Goal: Register for event/course

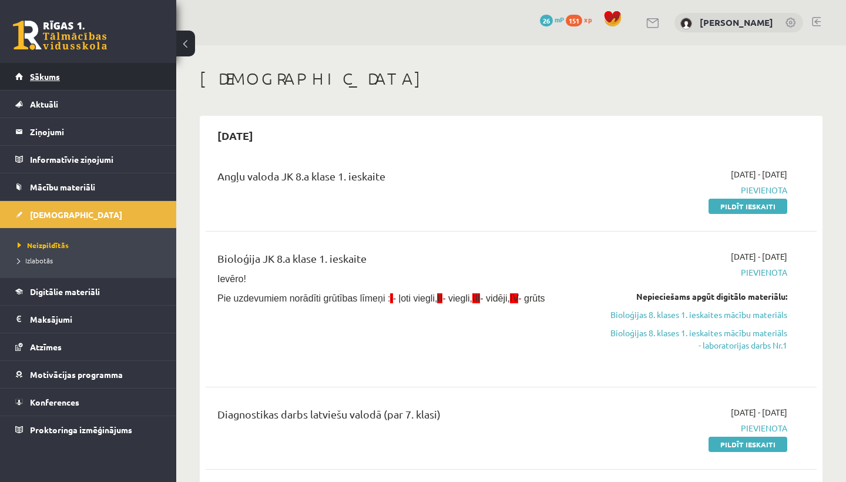
click at [51, 85] on link "Sākums" at bounding box center [88, 76] width 146 height 27
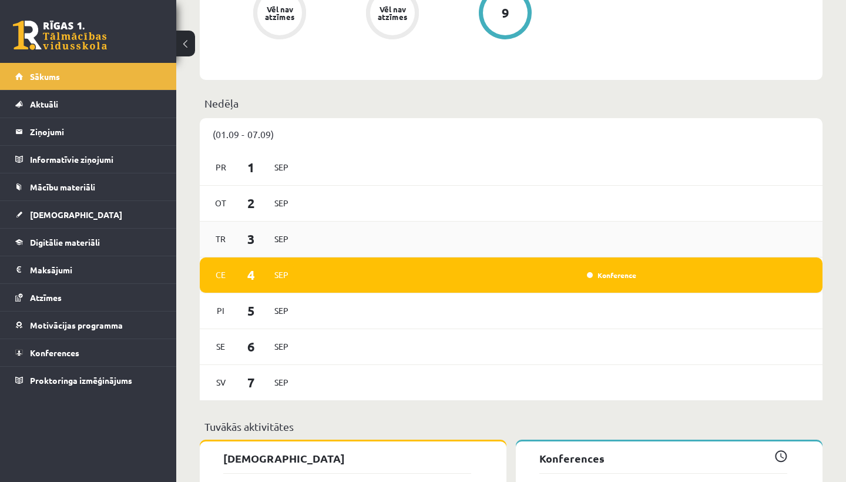
scroll to position [752, 0]
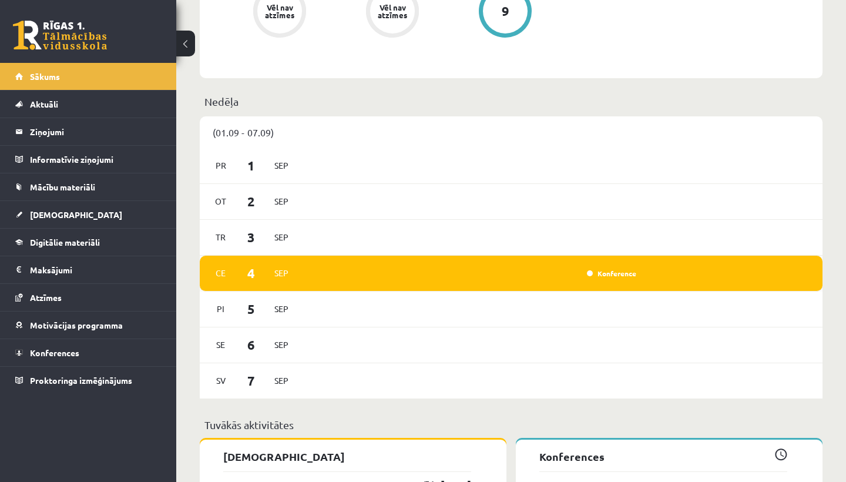
click at [416, 273] on div "Konference" at bounding box center [472, 273] width 338 height 13
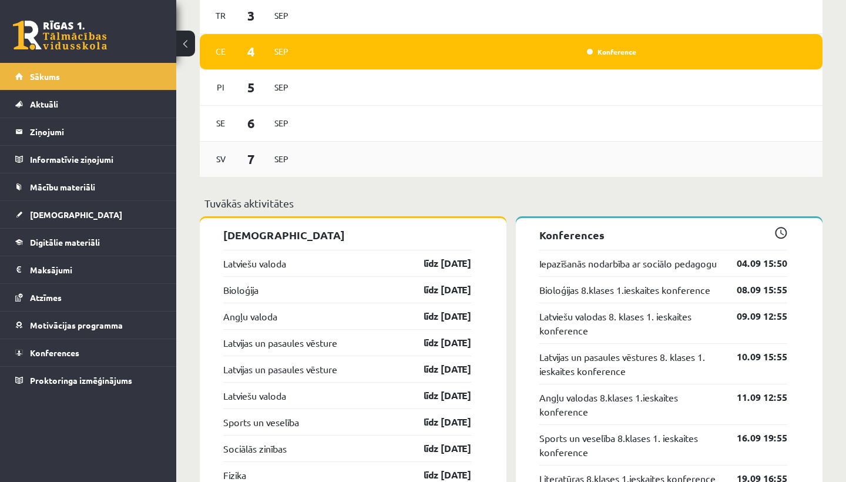
scroll to position [1000, 0]
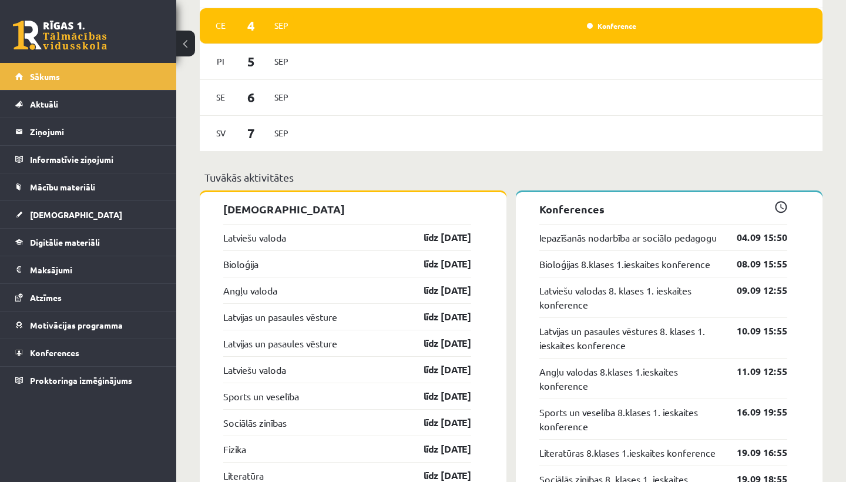
drag, startPoint x: 773, startPoint y: 252, endPoint x: 772, endPoint y: 246, distance: 5.9
click at [772, 244] on div "04.09 15:50" at bounding box center [753, 237] width 68 height 14
click at [594, 244] on link "Iepazīšanās nodarbība ar sociālo pedagogu" at bounding box center [628, 237] width 177 height 14
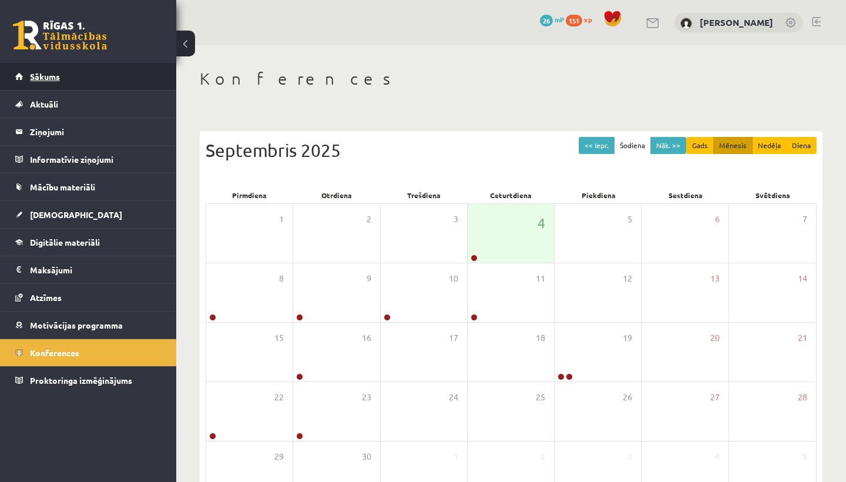
click at [70, 66] on link "Sākums" at bounding box center [88, 76] width 146 height 27
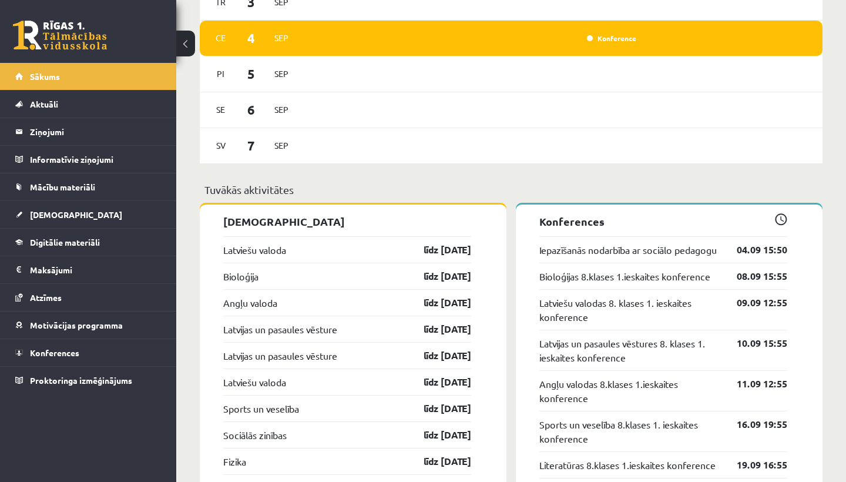
scroll to position [979, 0]
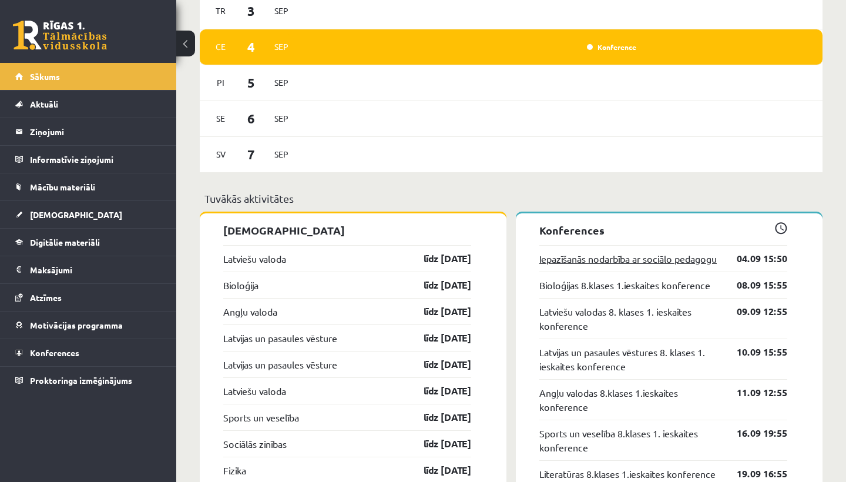
click at [575, 266] on link "Iepazīšanās nodarbība ar sociālo pedagogu" at bounding box center [628, 259] width 177 height 14
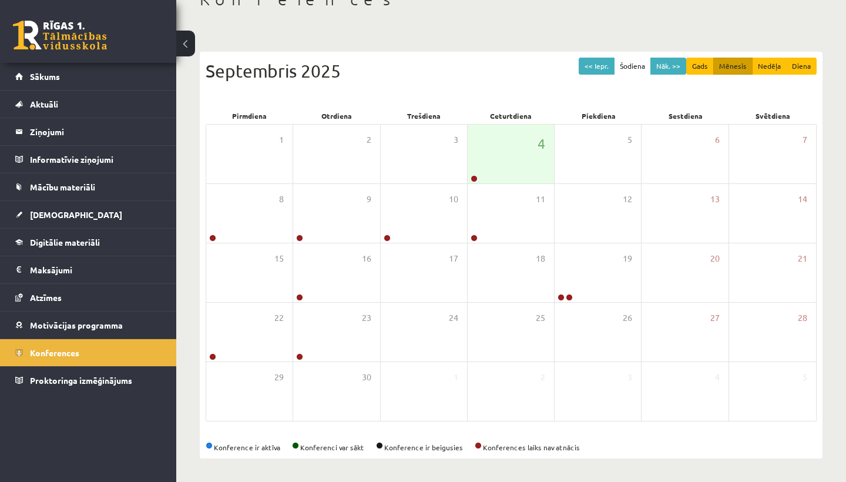
scroll to position [79, 0]
click at [91, 330] on link "Motivācijas programma" at bounding box center [88, 324] width 146 height 27
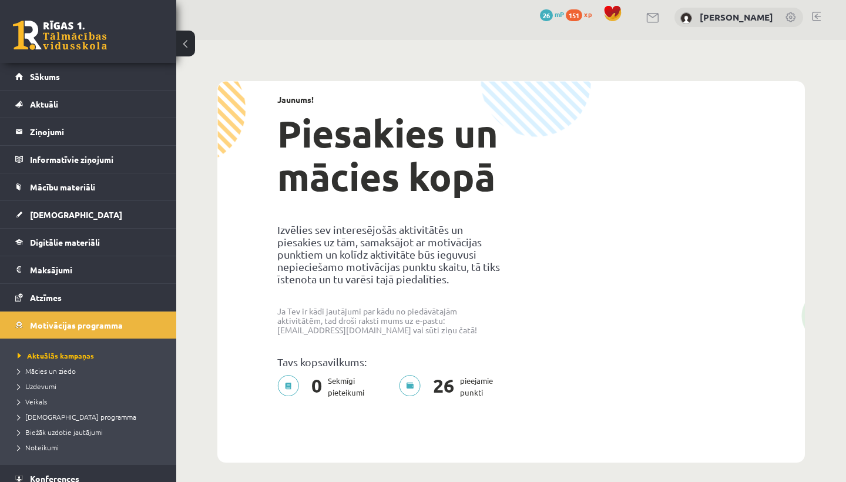
scroll to position [8, 0]
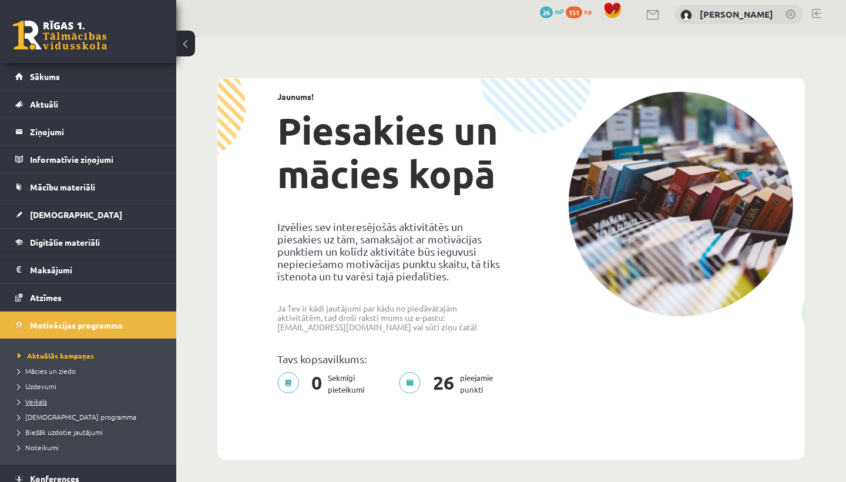
click at [31, 399] on span "Veikals" at bounding box center [32, 401] width 29 height 9
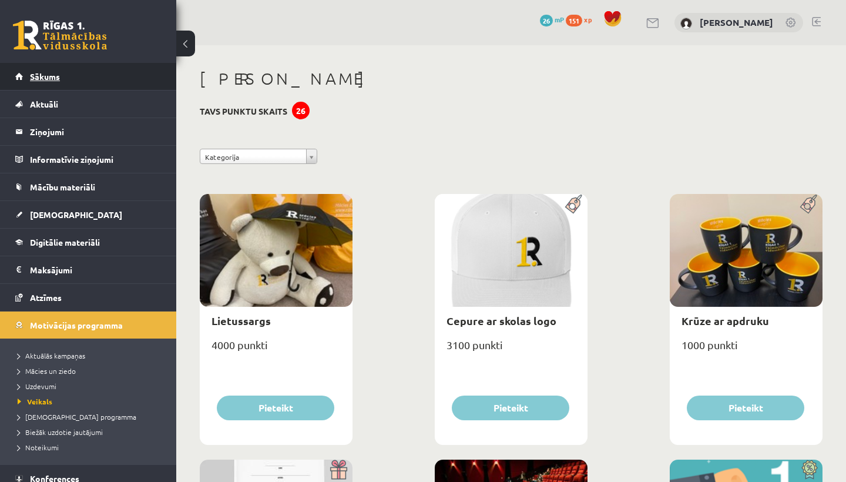
click at [85, 76] on link "Sākums" at bounding box center [88, 76] width 146 height 27
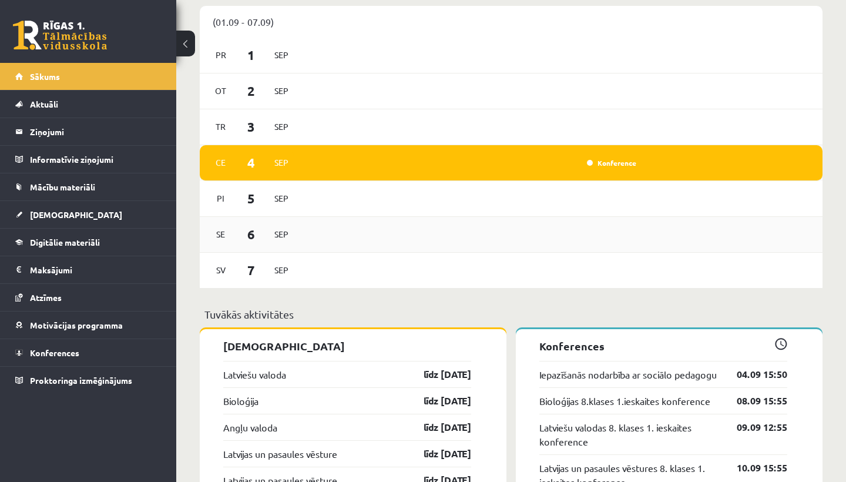
scroll to position [865, 0]
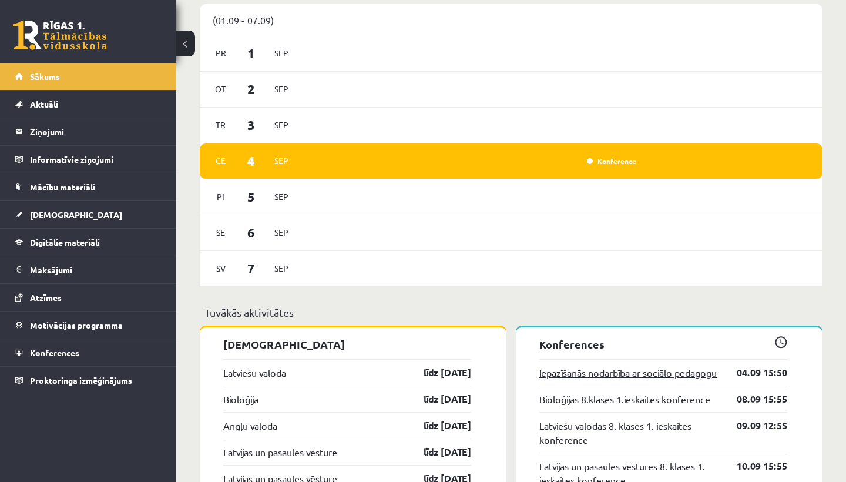
click at [545, 374] on link "Iepazīšanās nodarbība ar sociālo pedagogu" at bounding box center [628, 373] width 177 height 14
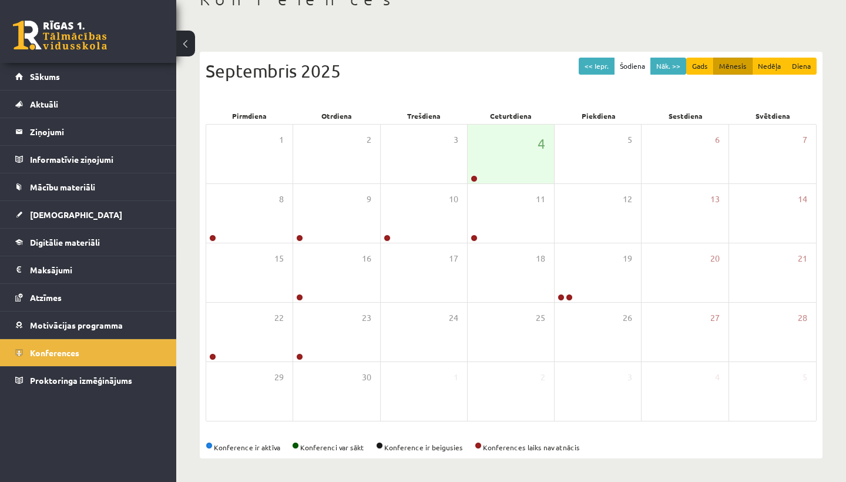
scroll to position [79, 0]
click at [507, 164] on div "4" at bounding box center [511, 154] width 86 height 59
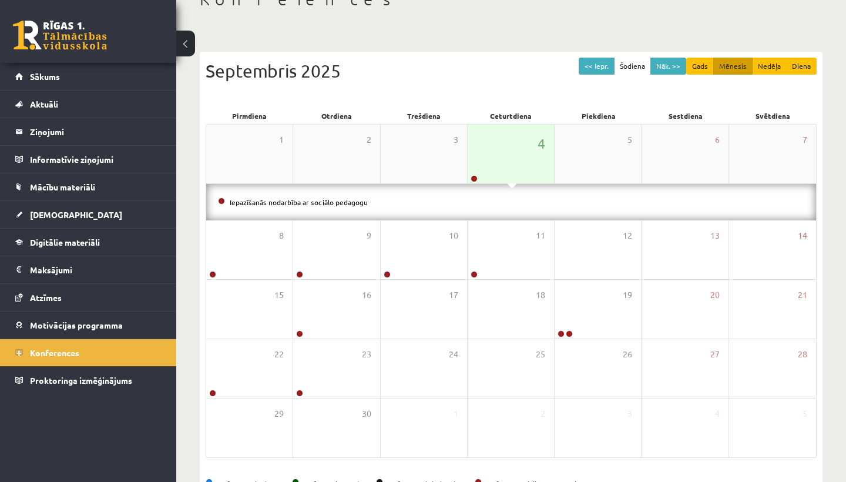
click at [507, 164] on div "4" at bounding box center [511, 154] width 86 height 59
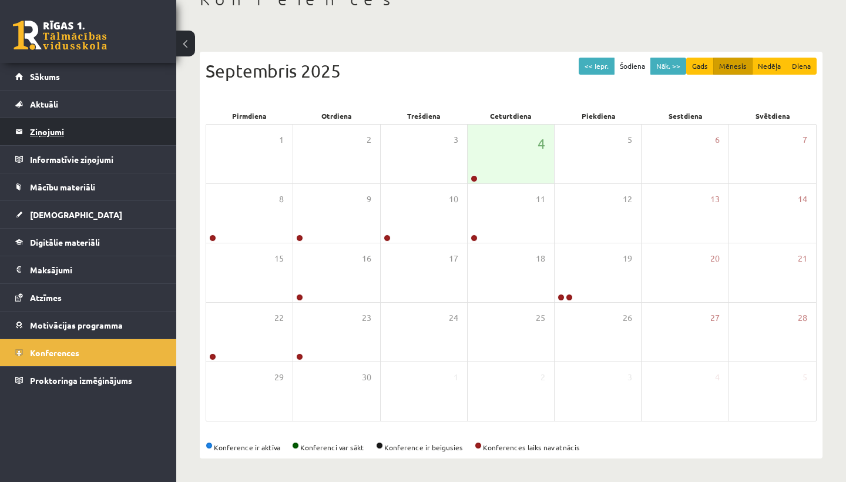
click at [45, 120] on legend "Ziņojumi 0" at bounding box center [96, 131] width 132 height 27
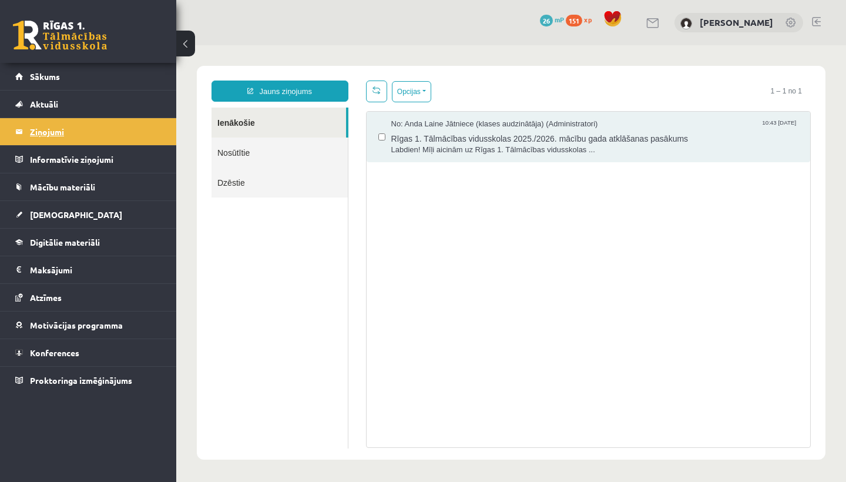
click at [51, 132] on legend "Ziņojumi 0" at bounding box center [96, 131] width 132 height 27
click at [59, 188] on span "Mācību materiāli" at bounding box center [62, 187] width 65 height 11
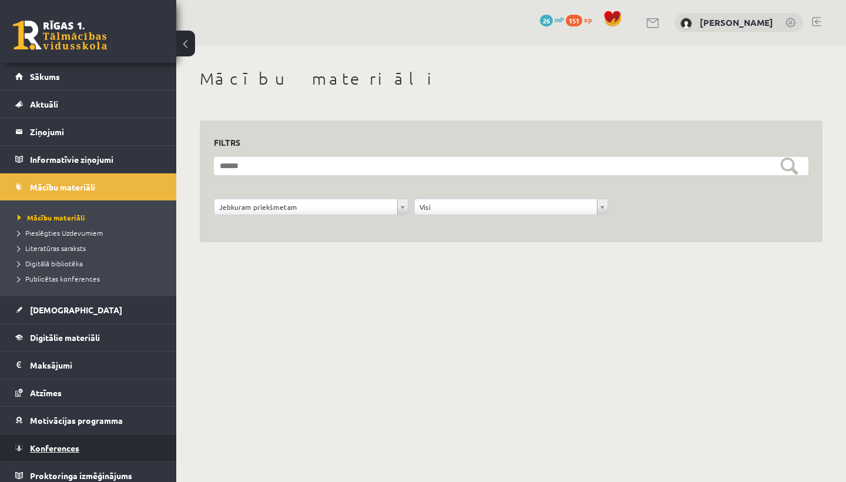
click at [71, 444] on span "Konferences" at bounding box center [54, 448] width 49 height 11
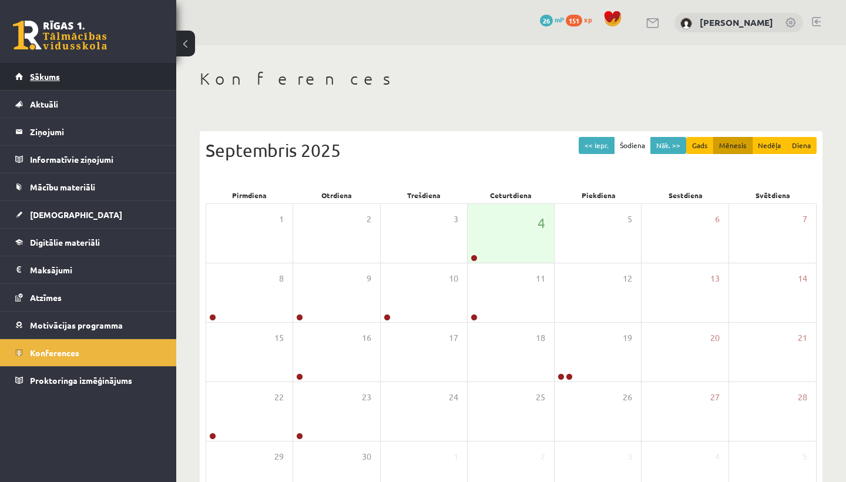
click at [45, 79] on span "Sākums" at bounding box center [45, 76] width 30 height 11
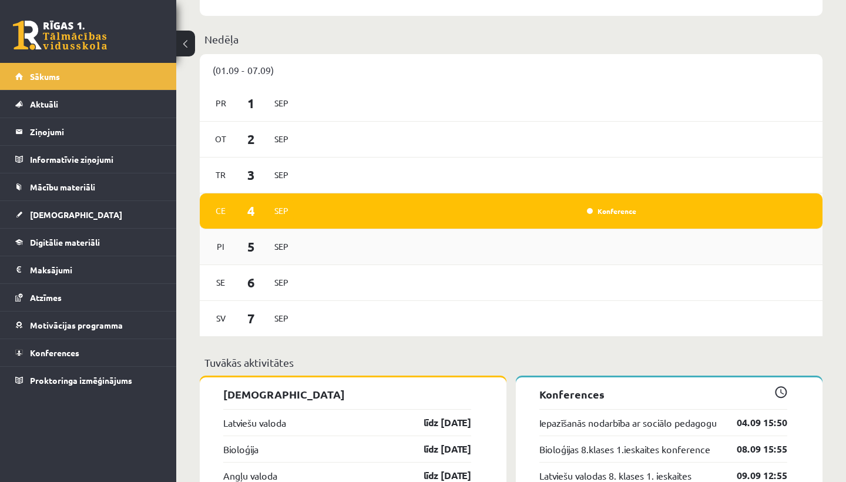
scroll to position [814, 0]
click at [601, 214] on link "Konference" at bounding box center [611, 211] width 49 height 9
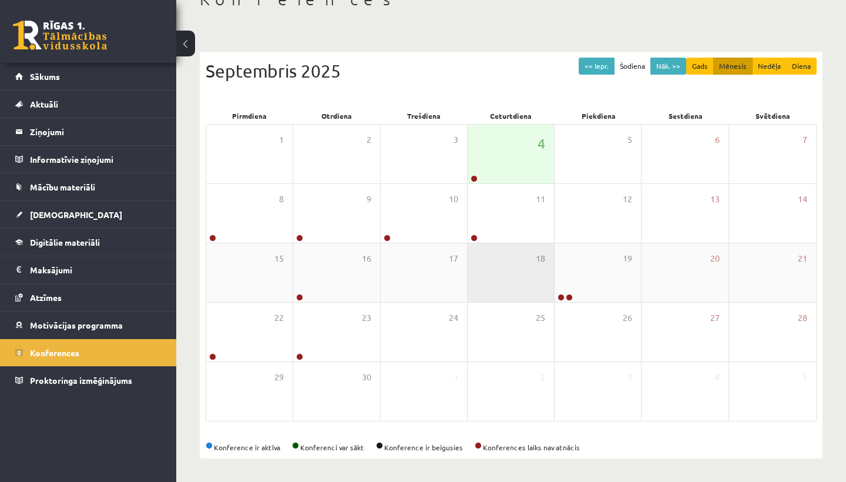
scroll to position [79, 0]
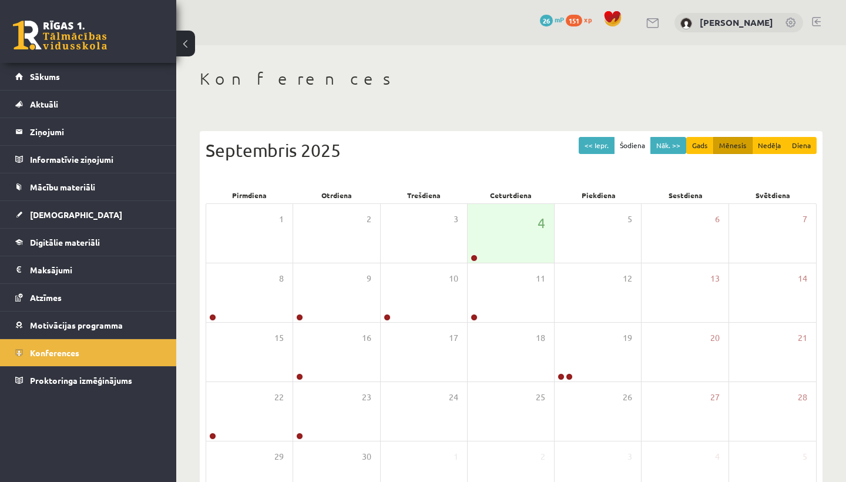
scroll to position [79, 0]
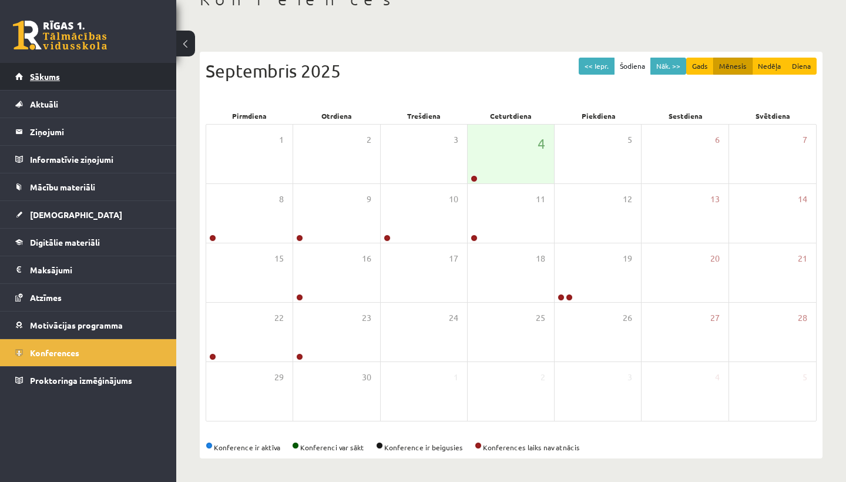
click at [53, 76] on span "Sākums" at bounding box center [45, 76] width 30 height 11
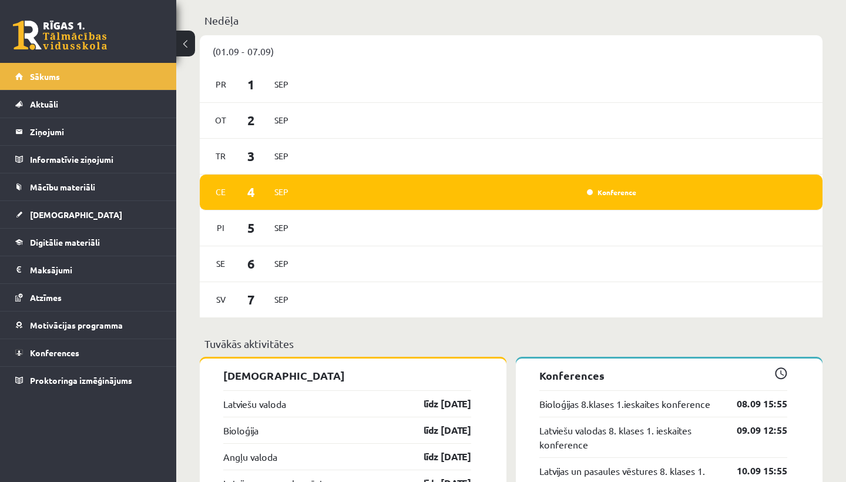
scroll to position [939, 0]
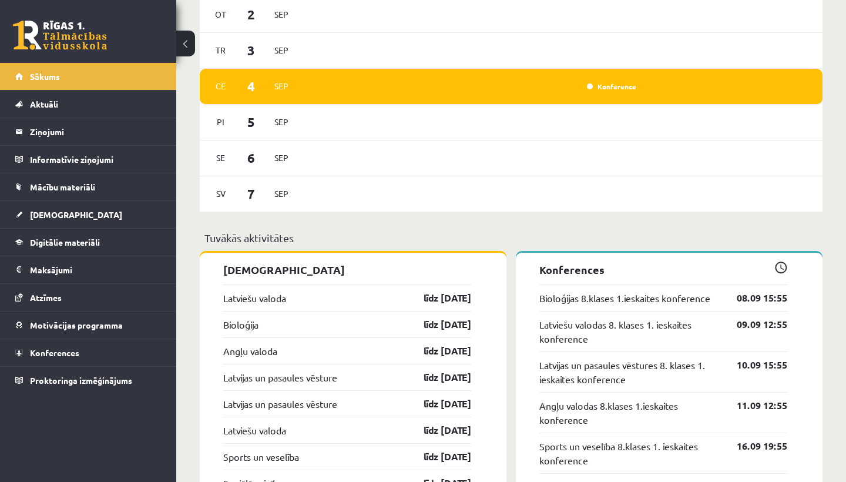
click at [357, 85] on div "Konference" at bounding box center [472, 86] width 338 height 13
click at [629, 89] on link "Konference" at bounding box center [611, 86] width 49 height 9
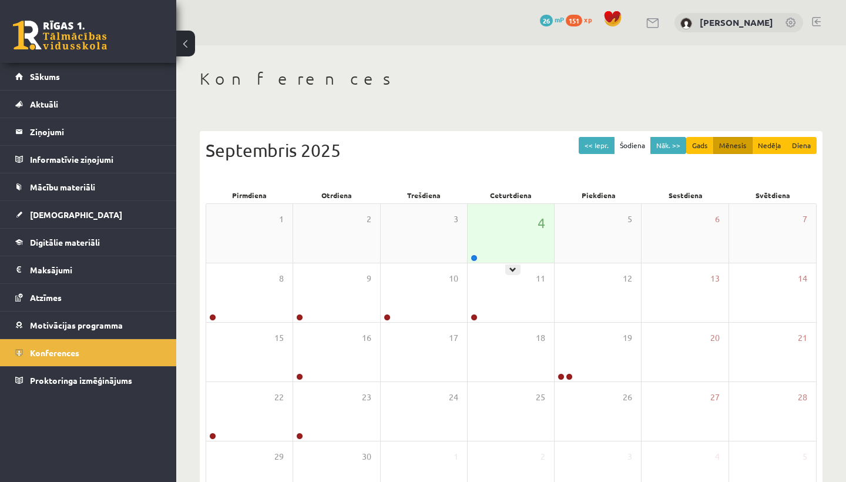
click at [500, 218] on div "4" at bounding box center [511, 233] width 86 height 59
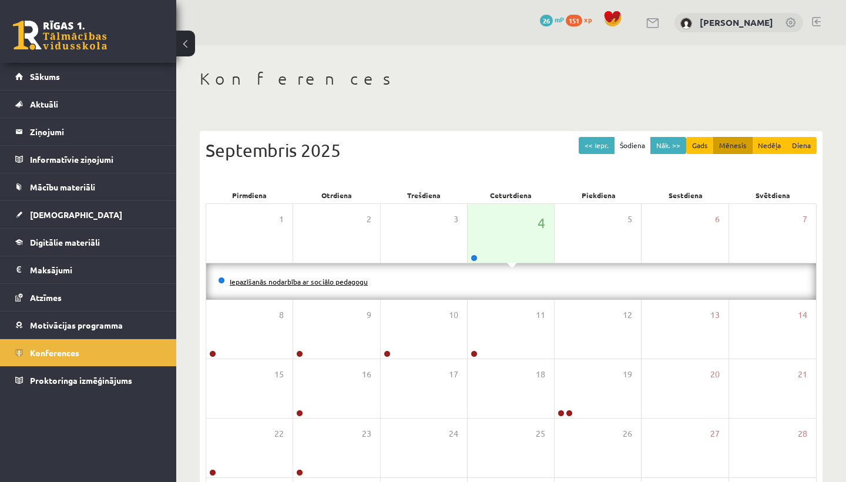
click at [354, 280] on link "Iepazīšanās nodarbība ar sociālo pedagogu" at bounding box center [299, 281] width 138 height 9
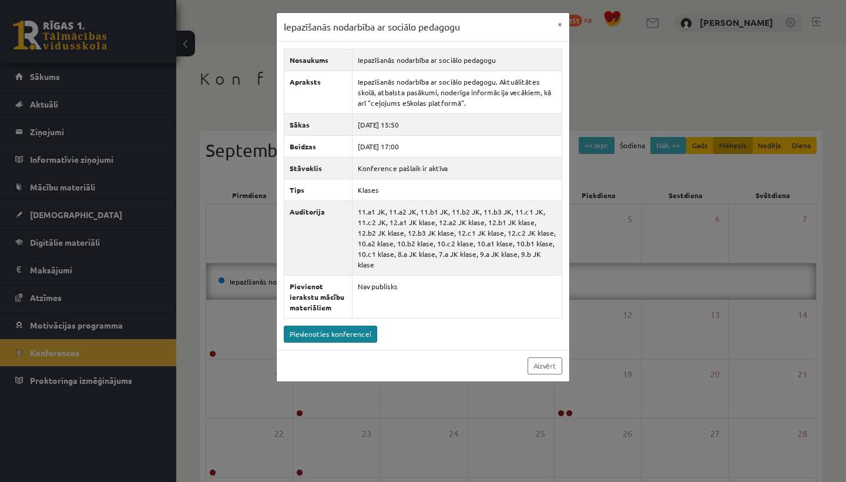
click at [347, 333] on link "Pievienoties konferencei" at bounding box center [330, 334] width 93 height 17
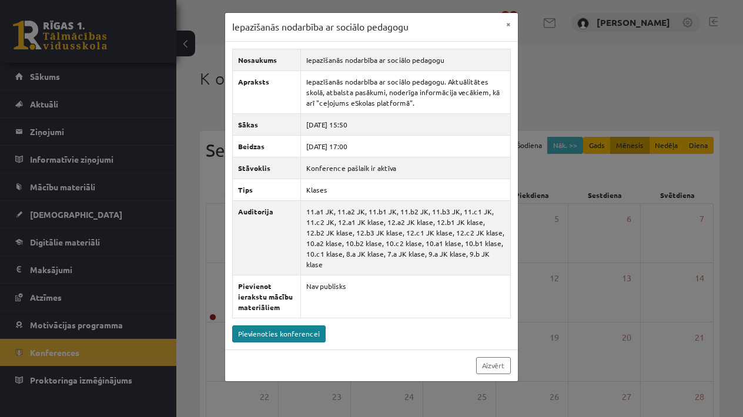
click at [294, 337] on link "Pievienoties konferencei" at bounding box center [278, 334] width 93 height 17
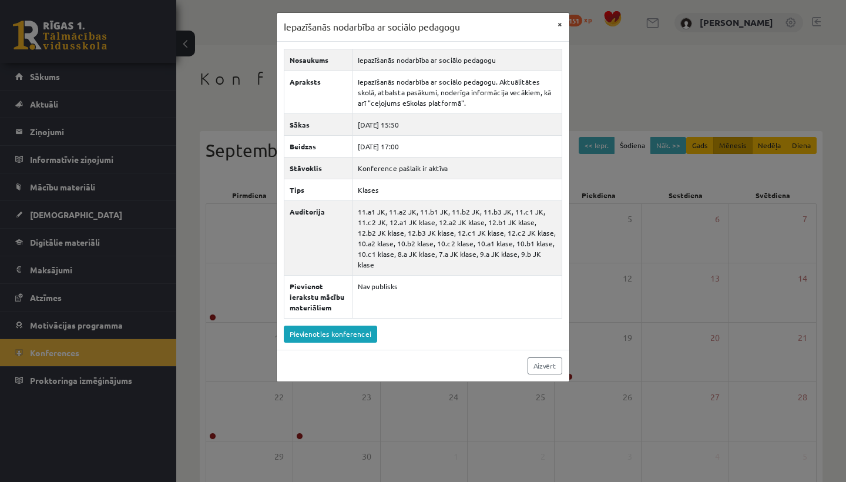
click at [559, 28] on button "×" at bounding box center [560, 24] width 19 height 22
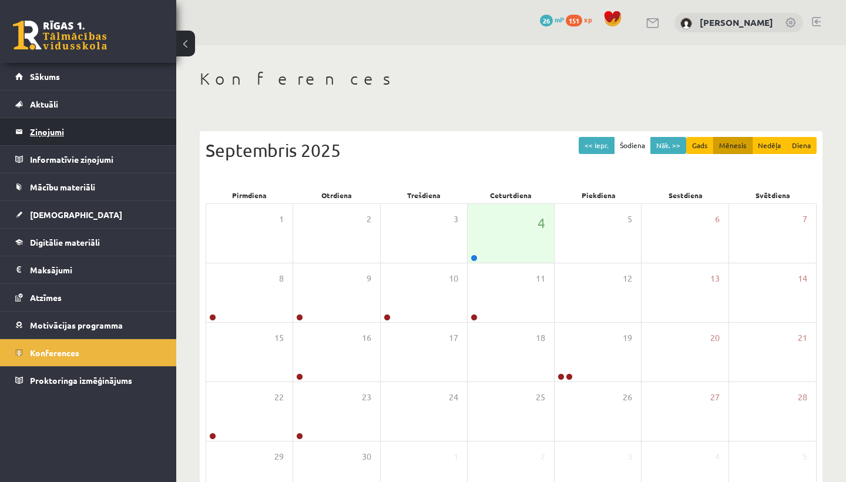
click at [86, 123] on legend "Ziņojumi 0" at bounding box center [96, 131] width 132 height 27
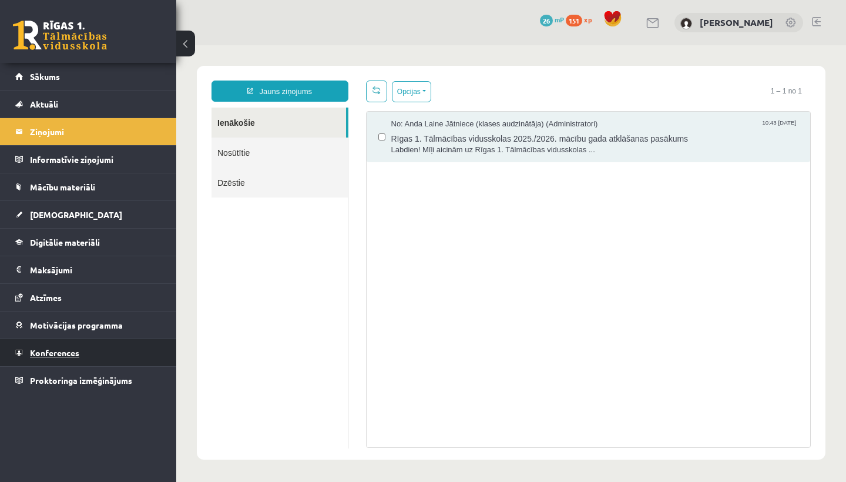
click at [68, 351] on span "Konferences" at bounding box center [54, 352] width 49 height 11
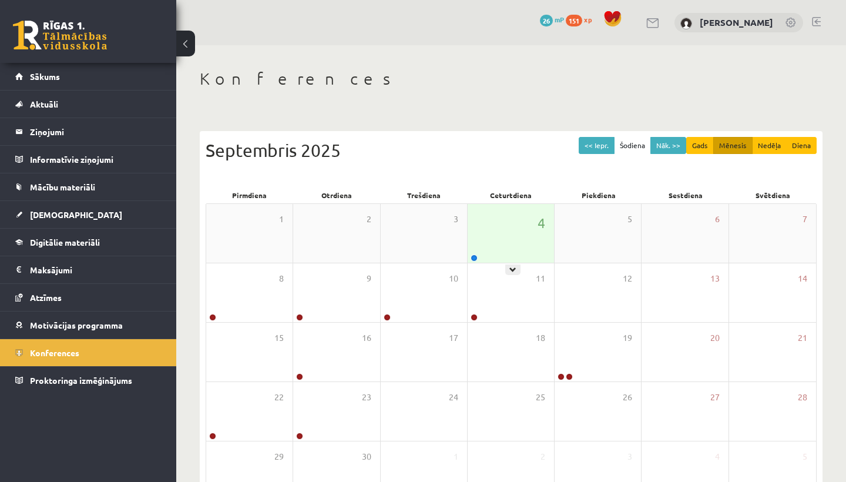
click at [481, 243] on div "4" at bounding box center [511, 233] width 86 height 59
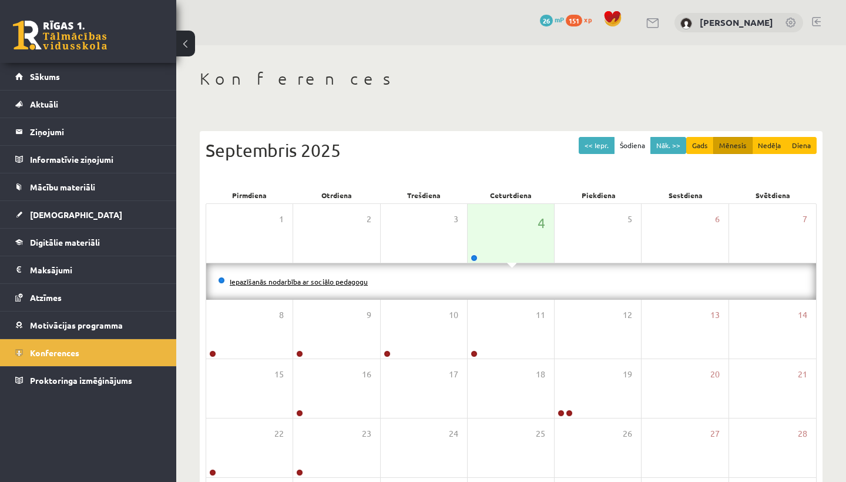
click at [339, 279] on link "Iepazīšanās nodarbība ar sociālo pedagogu" at bounding box center [299, 281] width 138 height 9
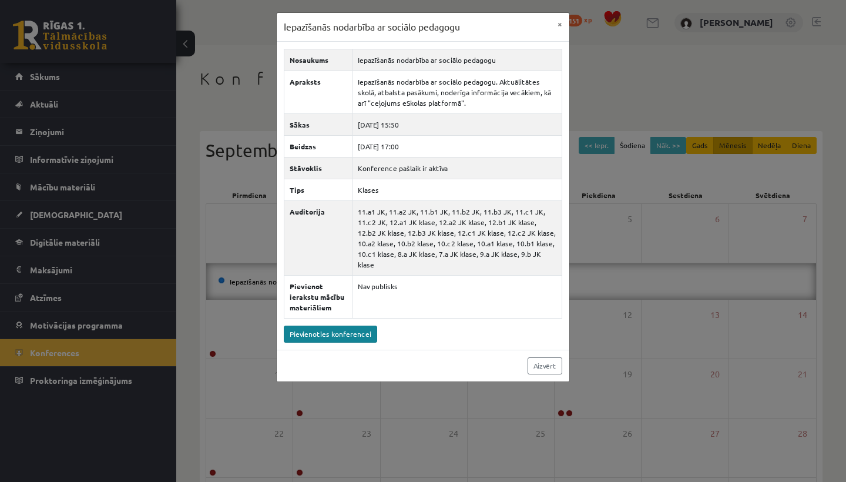
click at [351, 337] on link "Pievienoties konferencei" at bounding box center [330, 334] width 93 height 17
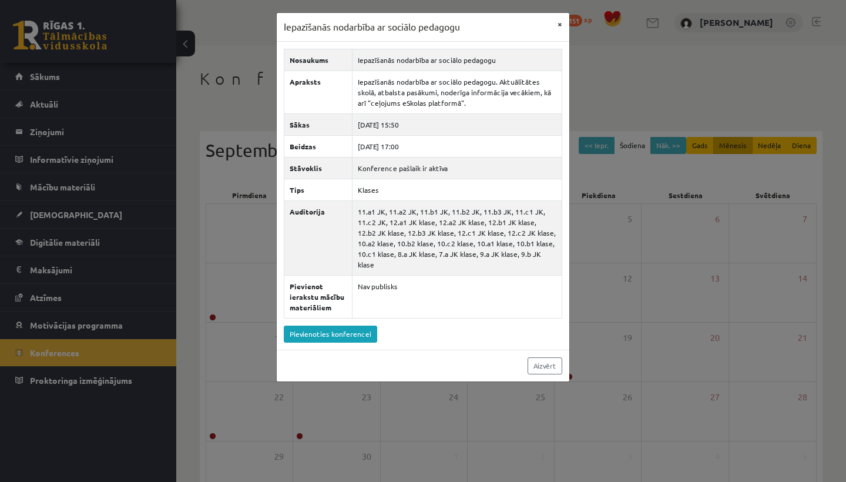
click at [564, 22] on button "×" at bounding box center [560, 24] width 19 height 22
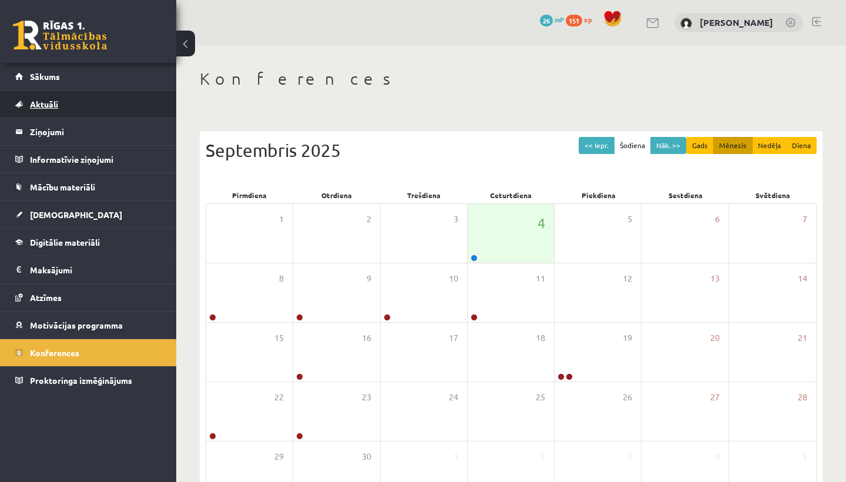
click at [79, 106] on link "Aktuāli" at bounding box center [88, 104] width 146 height 27
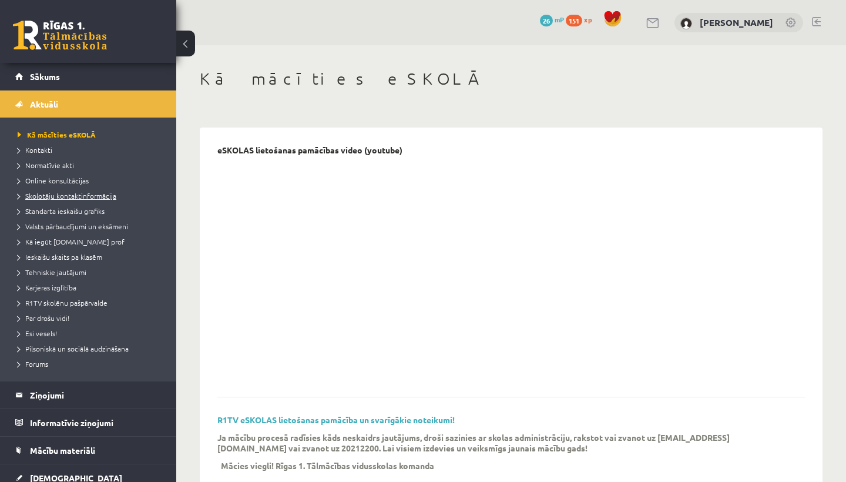
click at [75, 196] on span "Skolotāju kontaktinformācija" at bounding box center [67, 195] width 99 height 9
